Goal: Find specific page/section: Find specific page/section

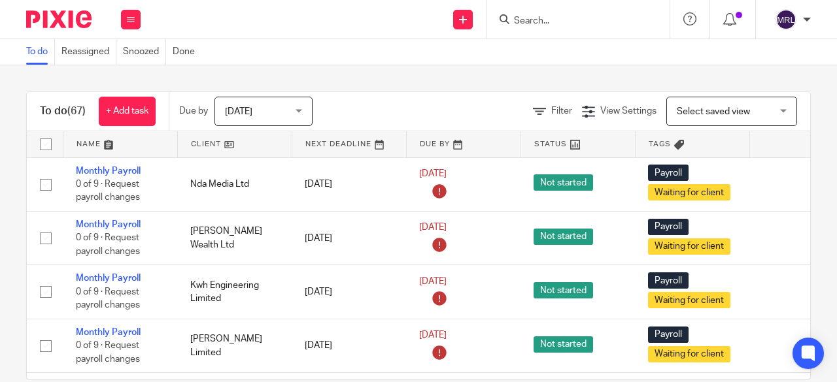
click at [403, 18] on div "Send new email Create task Add client Request signature Get Support Contact Sup…" at bounding box center [495, 19] width 683 height 39
click at [507, 24] on icon at bounding box center [504, 19] width 10 height 10
click at [516, 18] on input "Search" at bounding box center [571, 22] width 118 height 12
type input "q prop"
click at [622, 48] on link at bounding box center [597, 51] width 175 height 20
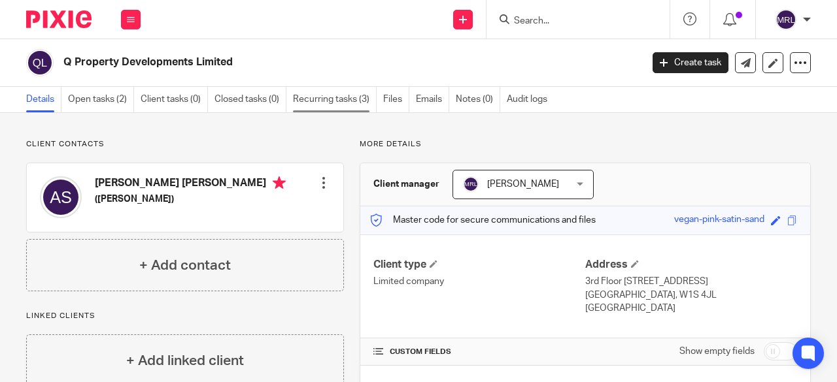
click at [339, 101] on link "Recurring tasks (3)" at bounding box center [335, 99] width 84 height 25
